Goal: Task Accomplishment & Management: Use online tool/utility

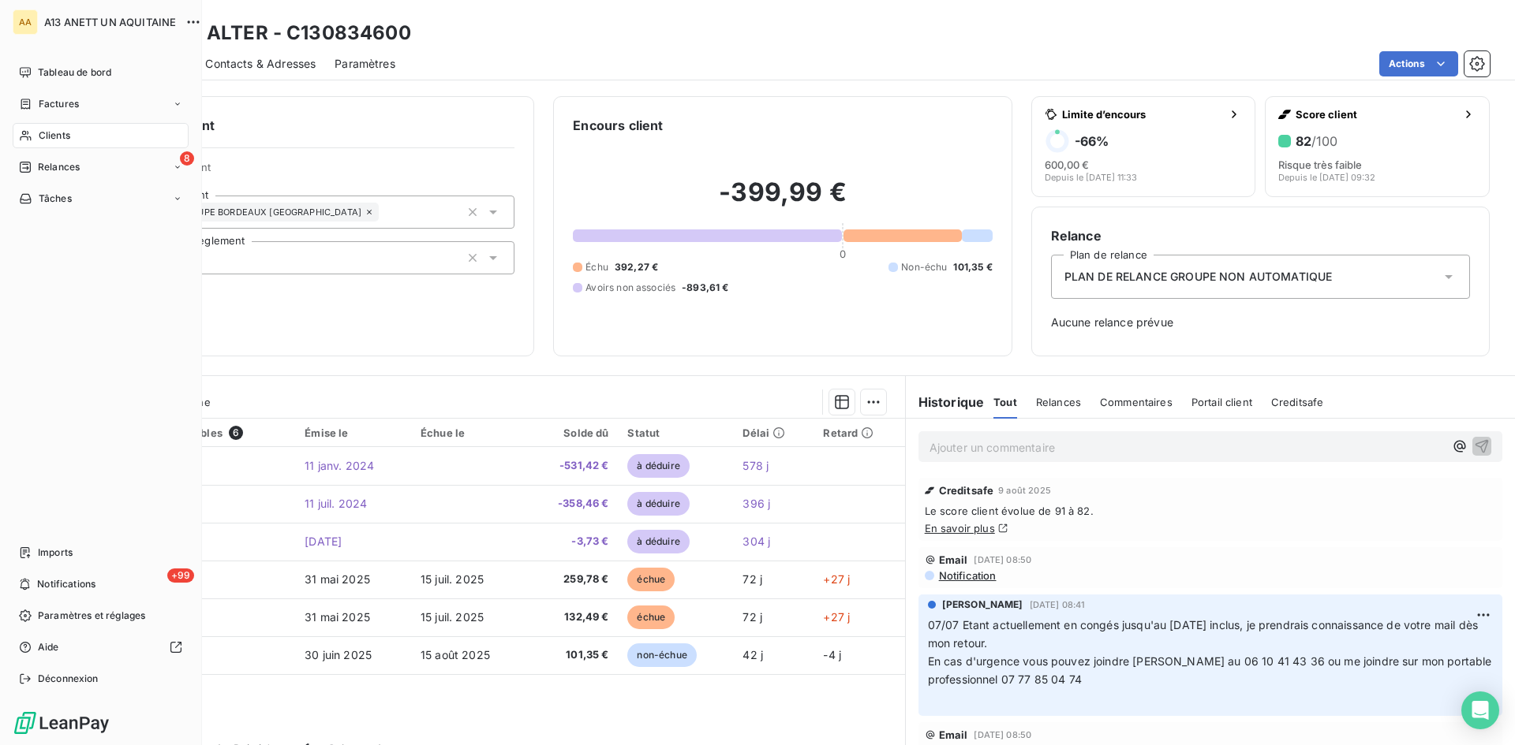
click at [43, 135] on span "Clients" at bounding box center [55, 136] width 32 height 14
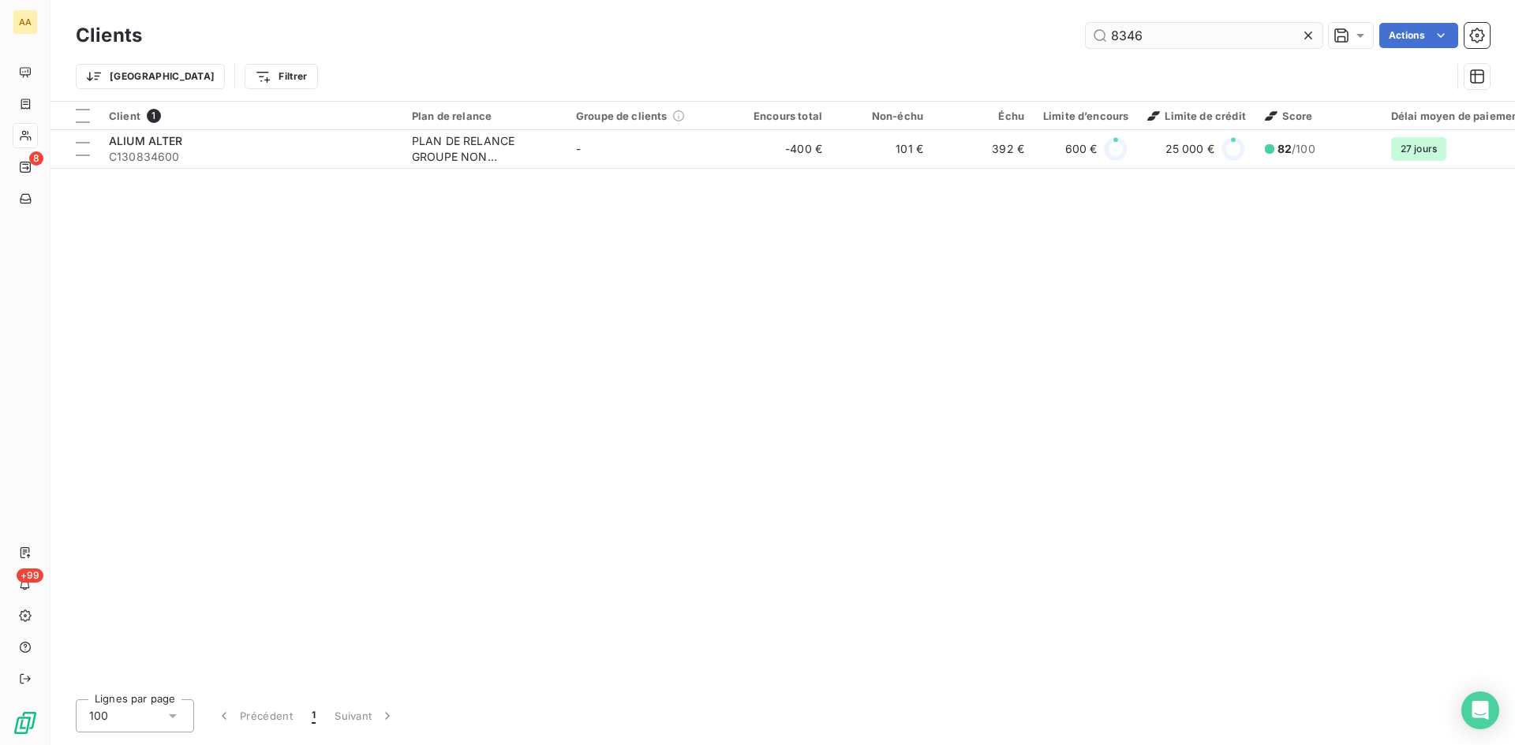
click at [1175, 35] on input "8346" at bounding box center [1203, 35] width 237 height 25
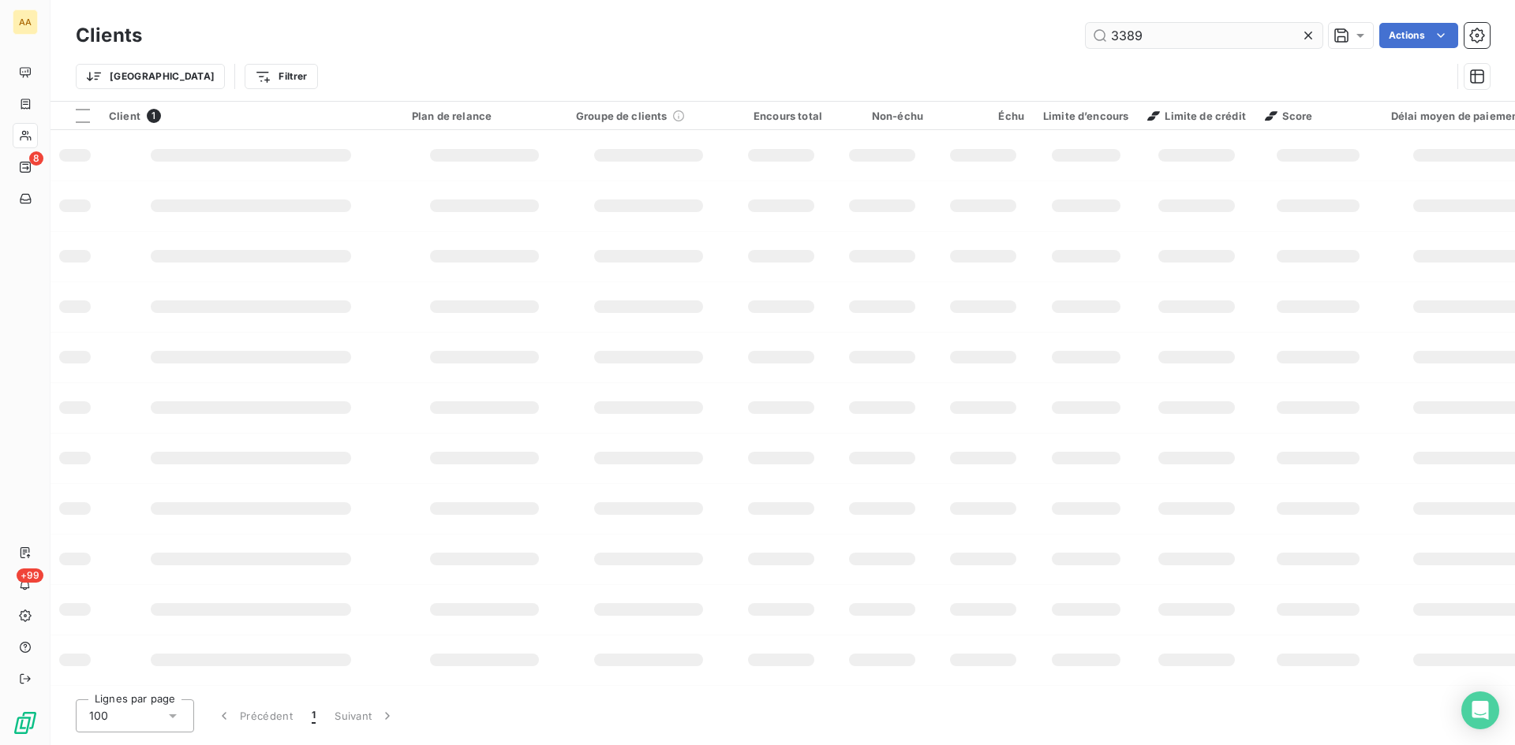
type input "3389"
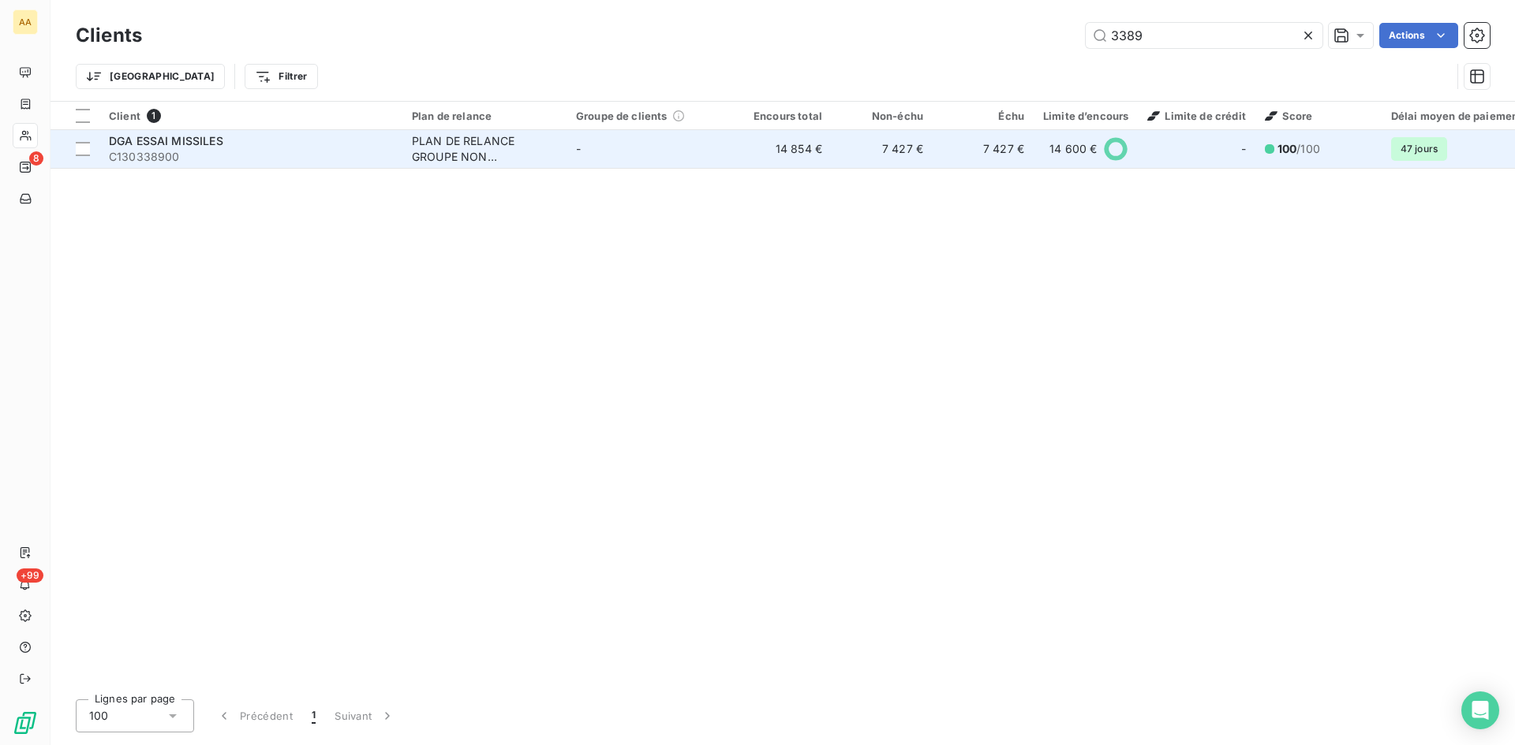
click at [483, 148] on div "PLAN DE RELANCE GROUPE NON AUTOMATIQUE" at bounding box center [484, 149] width 145 height 32
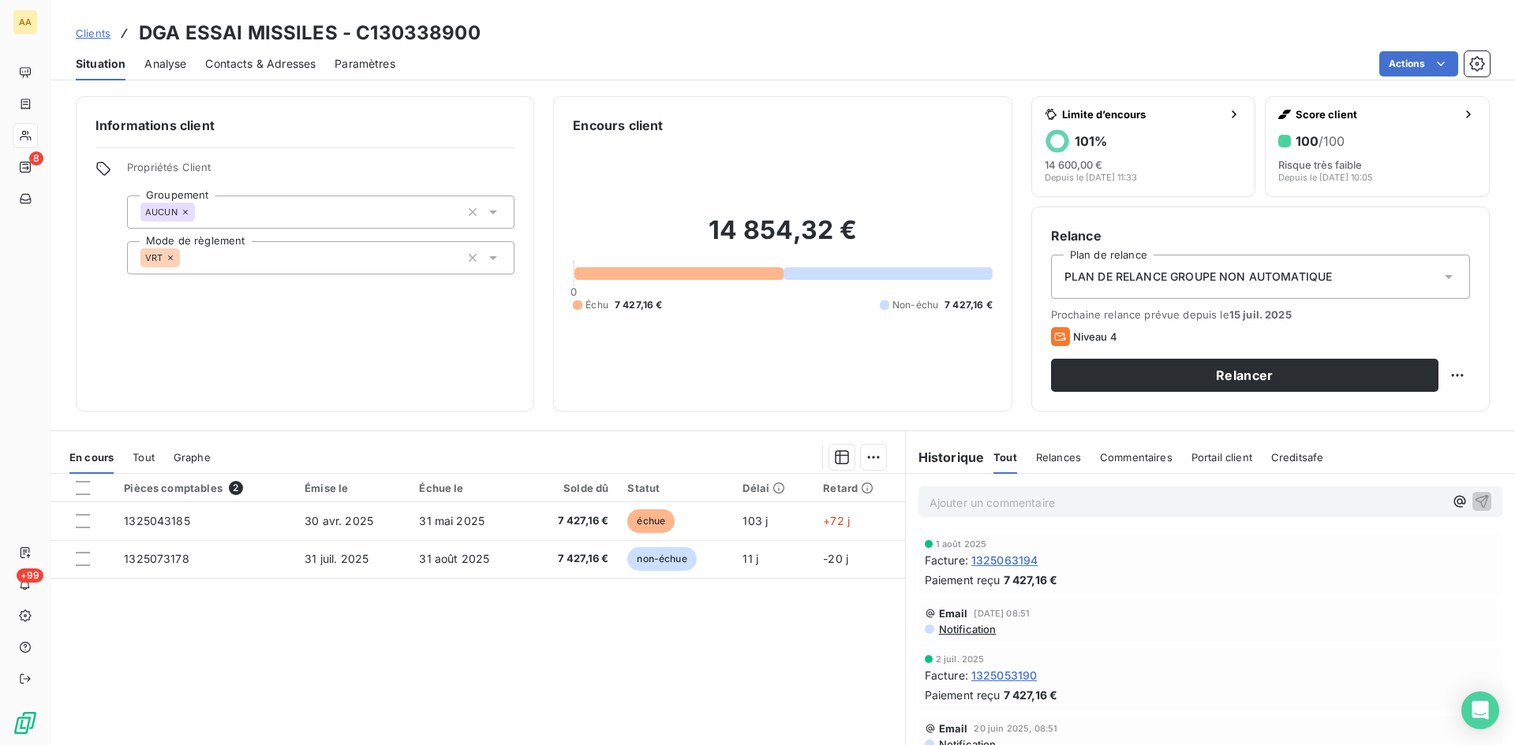
click at [939, 505] on p "Ajouter un commentaire ﻿" at bounding box center [1186, 503] width 514 height 20
